Goal: Communication & Community: Answer question/provide support

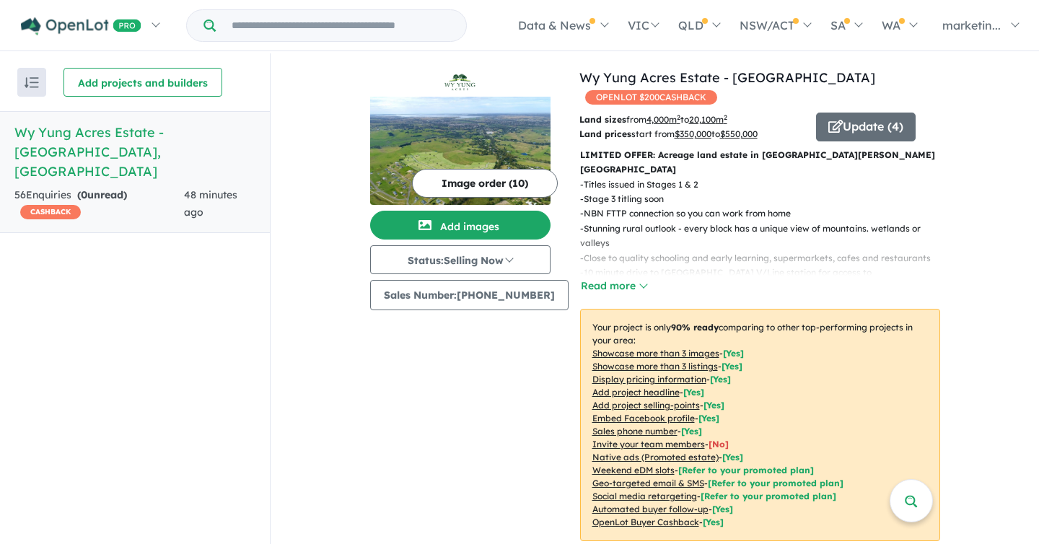
scroll to position [145, 0]
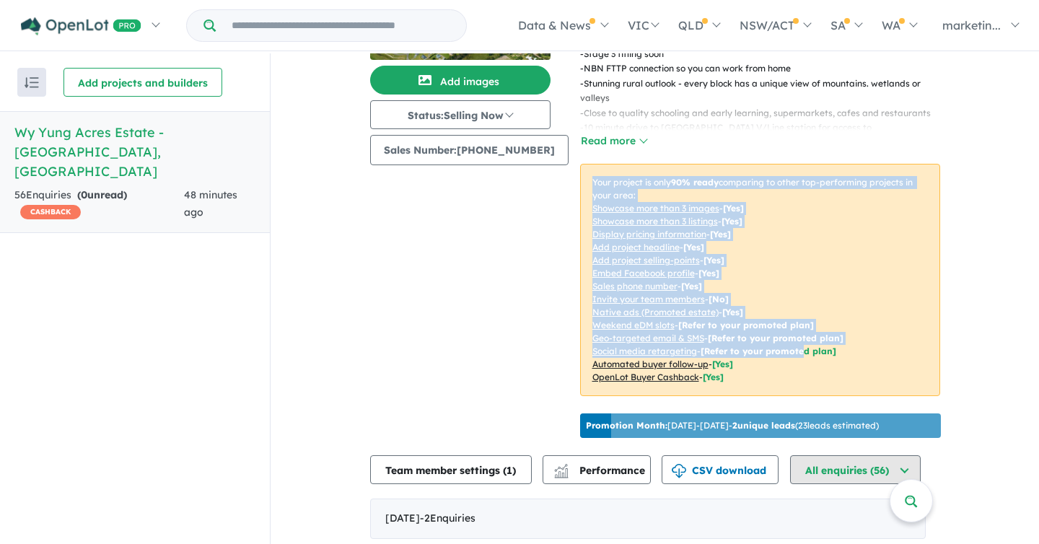
drag, startPoint x: 798, startPoint y: 322, endPoint x: 798, endPoint y: 435, distance: 112.5
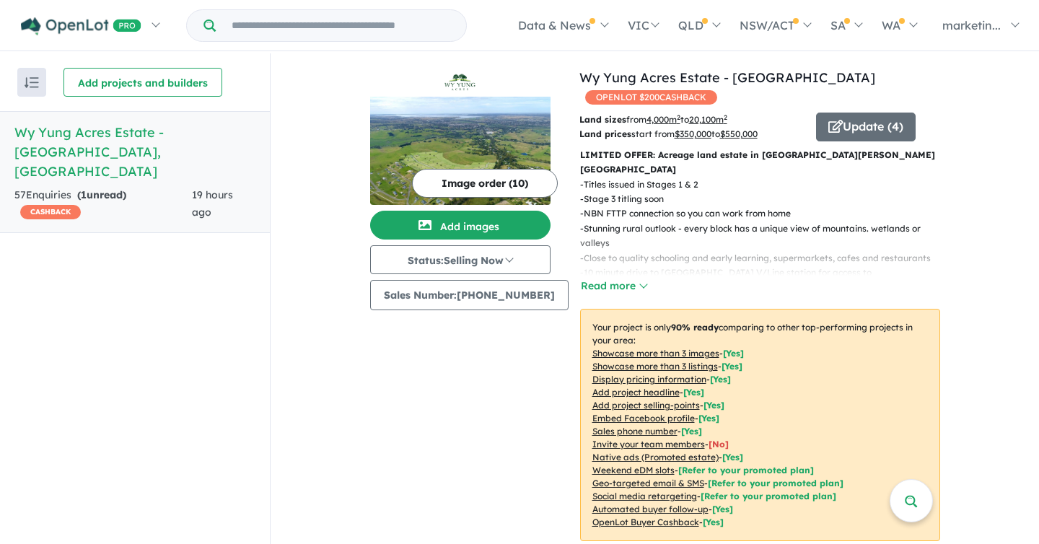
scroll to position [570, 0]
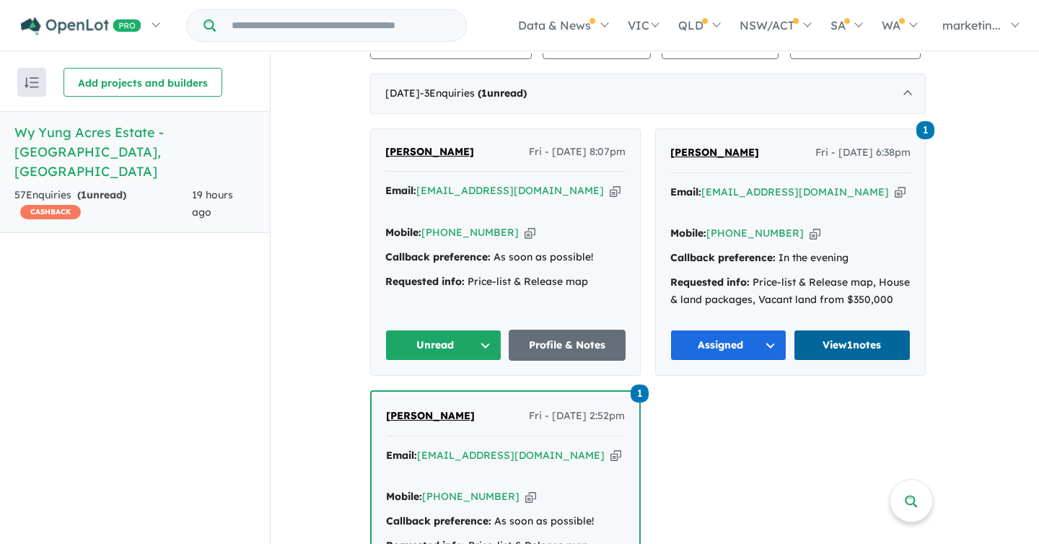
click at [884, 330] on link "View 1 notes" at bounding box center [852, 345] width 117 height 31
click at [439, 330] on button "Unread" at bounding box center [443, 345] width 117 height 31
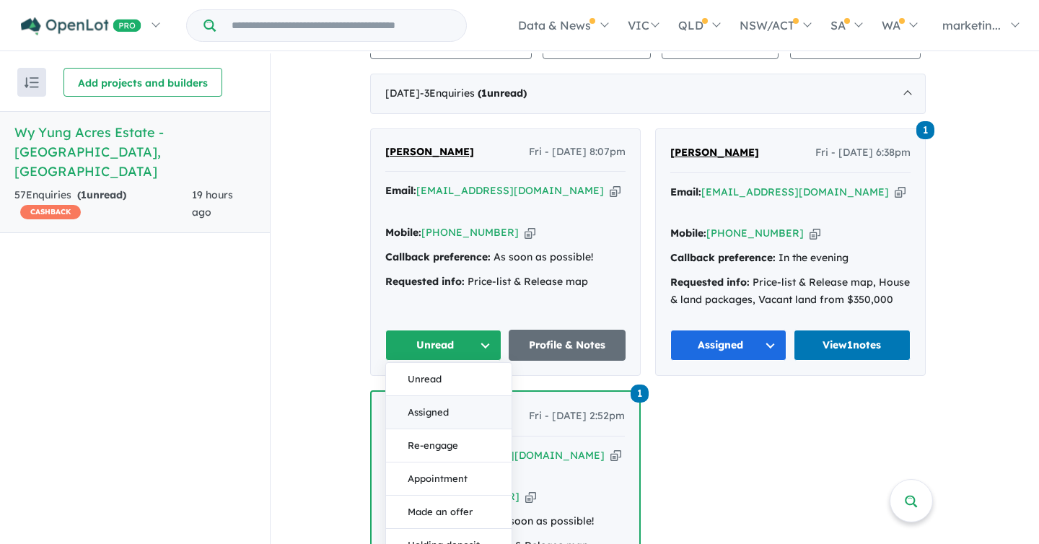
click at [439, 396] on button "Assigned" at bounding box center [449, 412] width 126 height 33
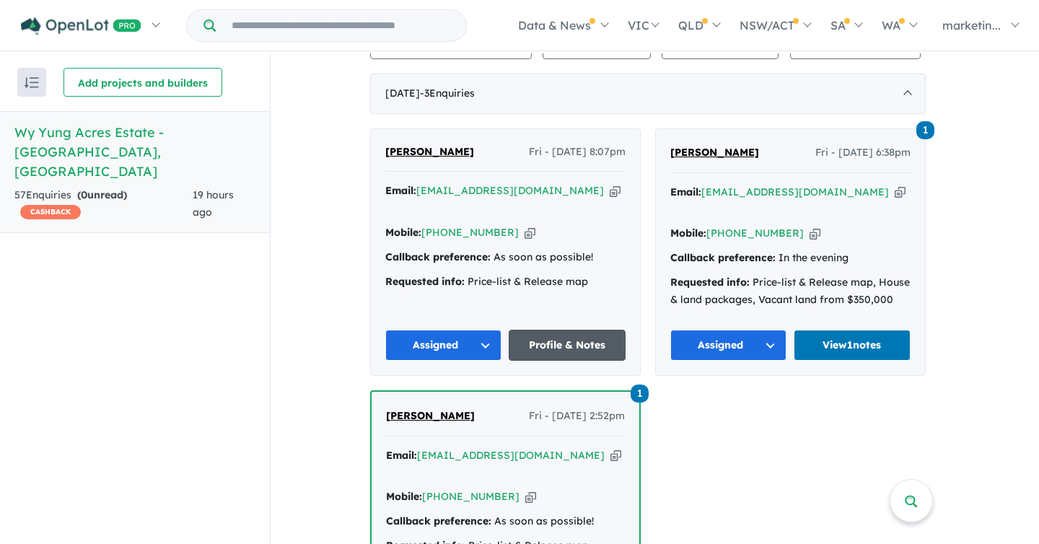
click at [574, 330] on link "Profile & Notes" at bounding box center [567, 345] width 117 height 31
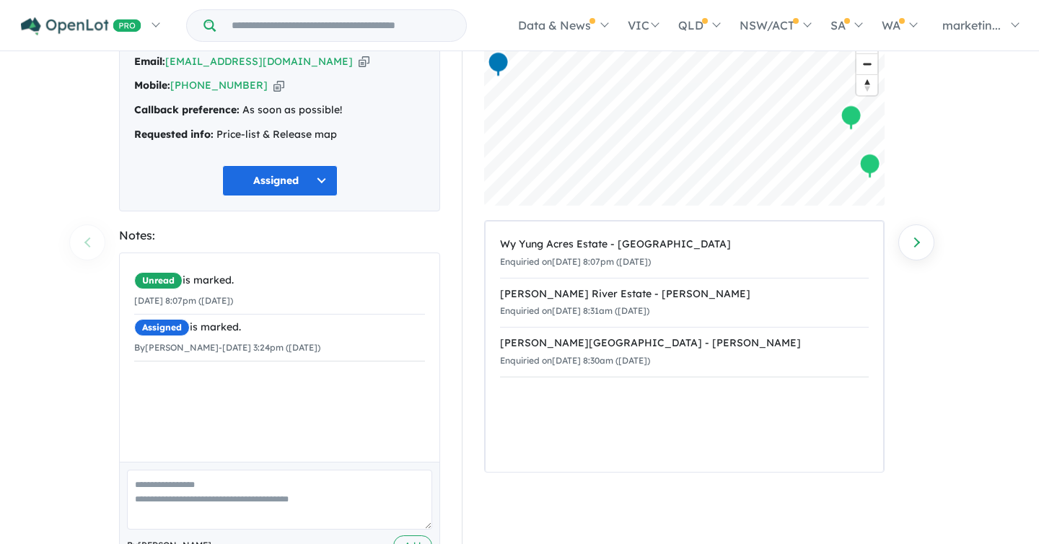
scroll to position [118, 0]
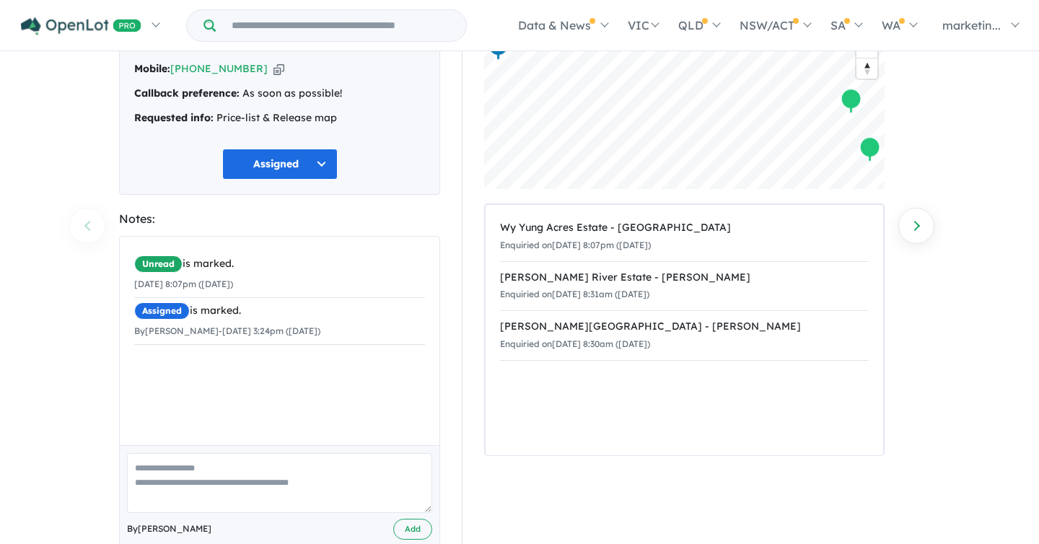
click at [285, 397] on div "Unread is marked. 29/08/2025 8:07pm (Friday) Assigned is marked. By Caitlin Win…" at bounding box center [280, 341] width 320 height 208
click at [227, 473] on textarea at bounding box center [279, 483] width 305 height 60
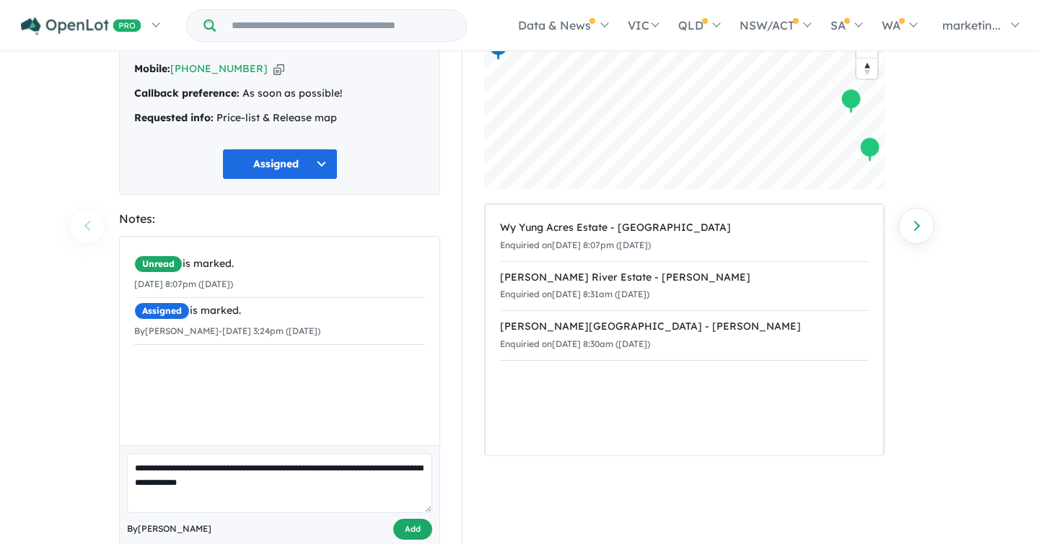
type textarea "**********"
click at [398, 519] on button "Add" at bounding box center [412, 529] width 39 height 21
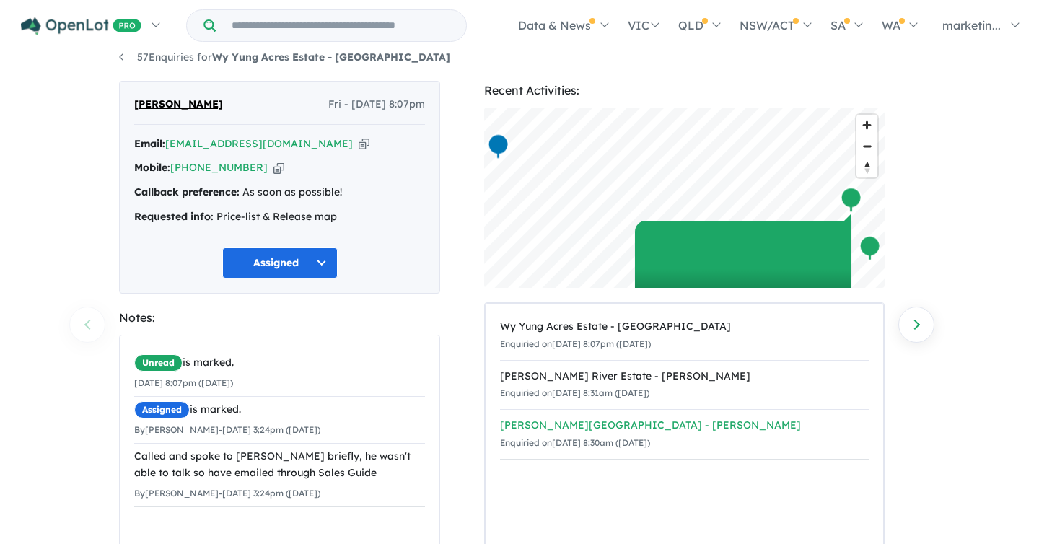
scroll to position [14, 0]
